Goal: Information Seeking & Learning: Understand process/instructions

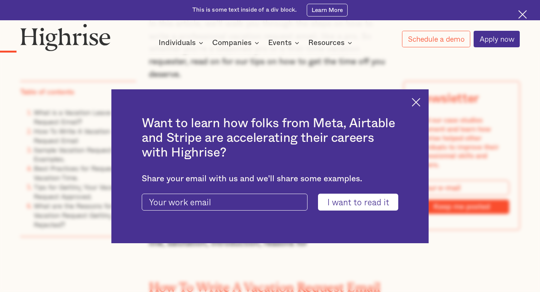
scroll to position [664, 0]
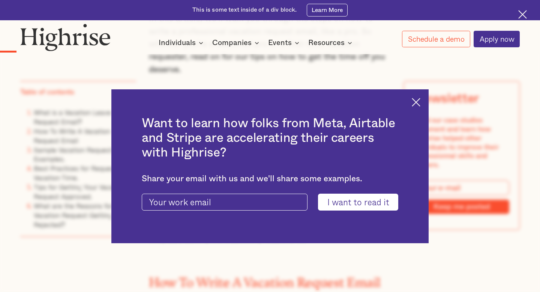
click at [417, 100] on img at bounding box center [416, 102] width 9 height 9
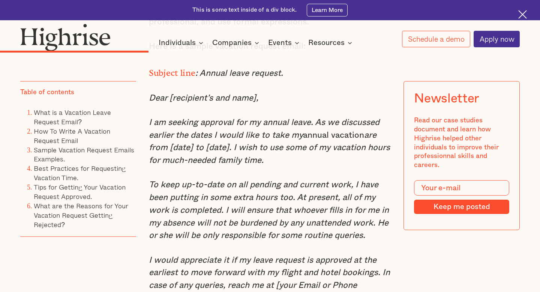
scroll to position [2154, 0]
click at [322, 118] on em "I am seeking approval for my annual leave. As we discussed earlier the dates I …" at bounding box center [264, 128] width 231 height 21
click at [170, 128] on em "I am seeking approval for my annual leave. As we discussed earlier the dates I …" at bounding box center [264, 128] width 231 height 21
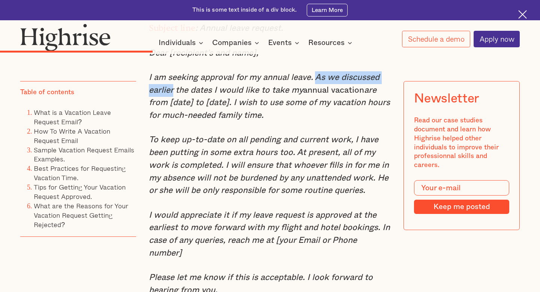
scroll to position [2200, 0]
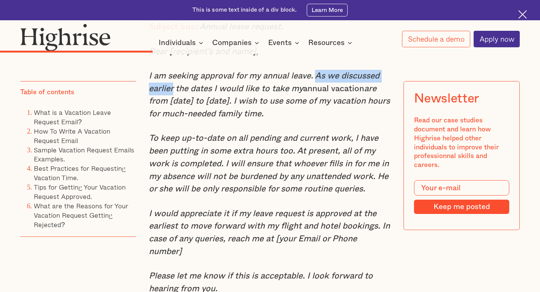
click at [379, 134] on p "To keep up-to-date on all pending and current work, I have been putting in some…" at bounding box center [270, 163] width 243 height 63
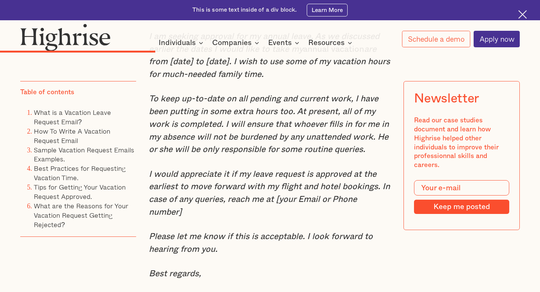
scroll to position [2240, 0]
click at [261, 116] on em "To keep up-to-date on all pending and current work, I have been putting in some…" at bounding box center [269, 123] width 240 height 59
click at [260, 134] on em "To keep up-to-date on all pending and current work, I have been putting in some…" at bounding box center [269, 123] width 240 height 59
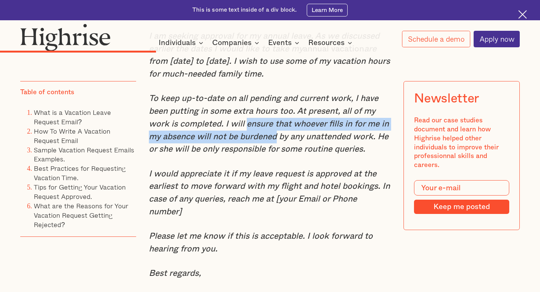
copy em "ensure that whoever fills in for me in my absence will not be burdened"
click at [336, 125] on p "To keep up-to-date on all pending and current work, I have been putting in some…" at bounding box center [270, 123] width 243 height 63
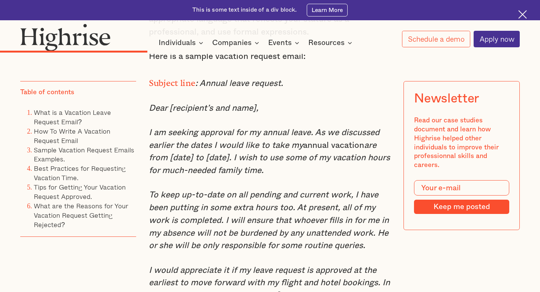
scroll to position [2145, 0]
